Goal: Contribute content: Contribute content

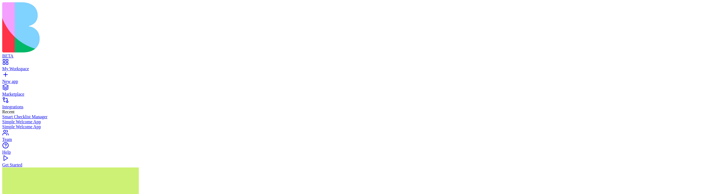
type textarea "**********"
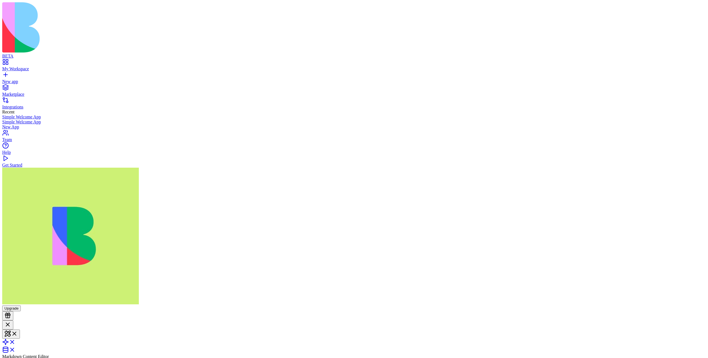
drag, startPoint x: 410, startPoint y: 134, endPoint x: 417, endPoint y: 164, distance: 30.3
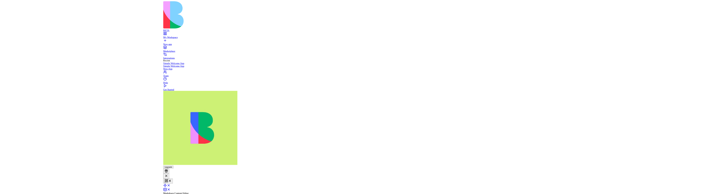
scroll to position [15, 0]
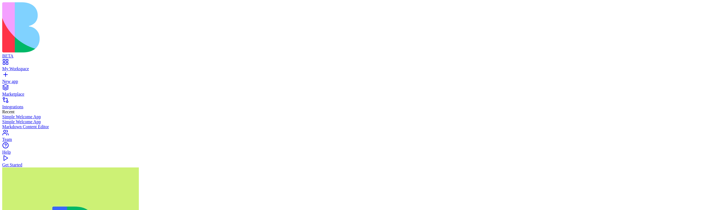
scroll to position [161, 0]
